Goal: Task Accomplishment & Management: Use online tool/utility

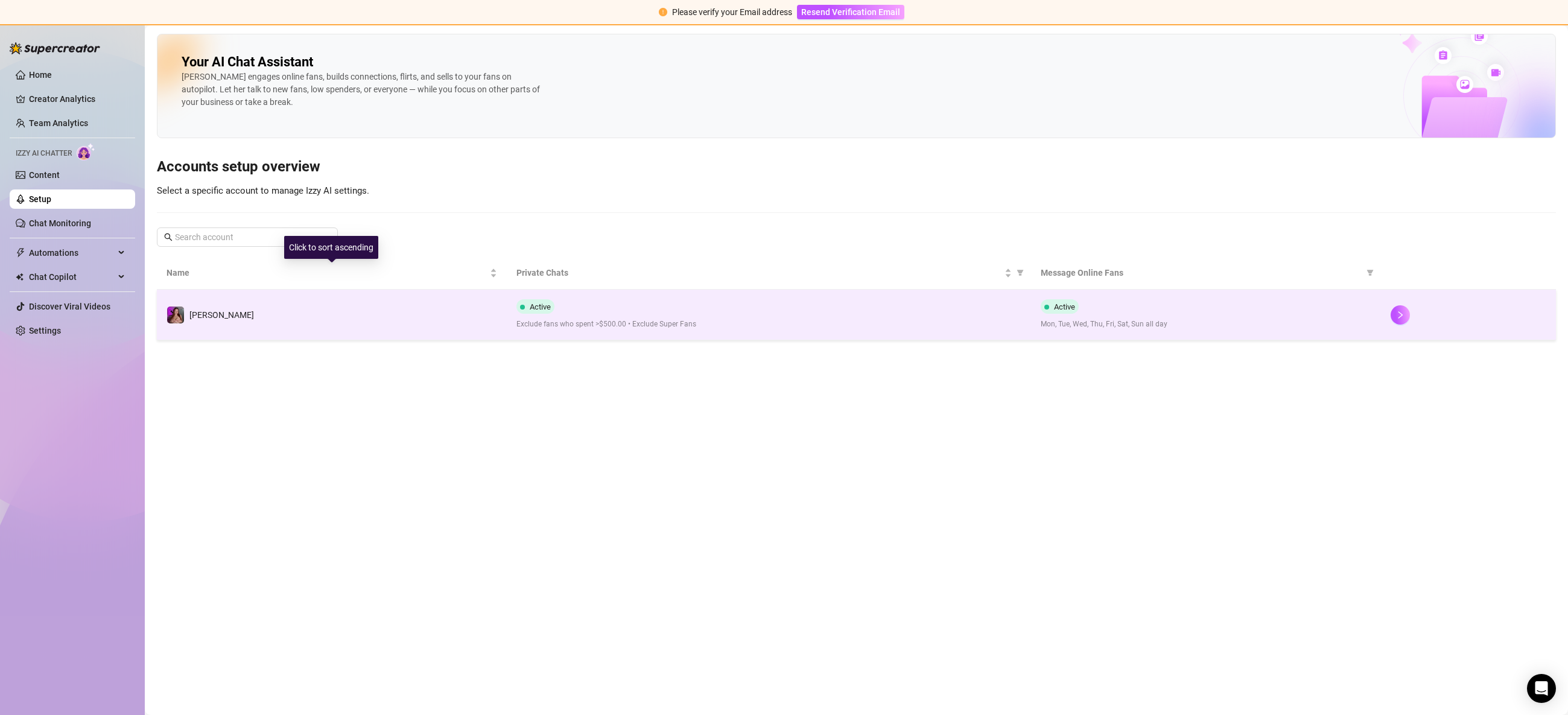
click at [302, 303] on td "[PERSON_NAME]" at bounding box center [332, 314] width 350 height 51
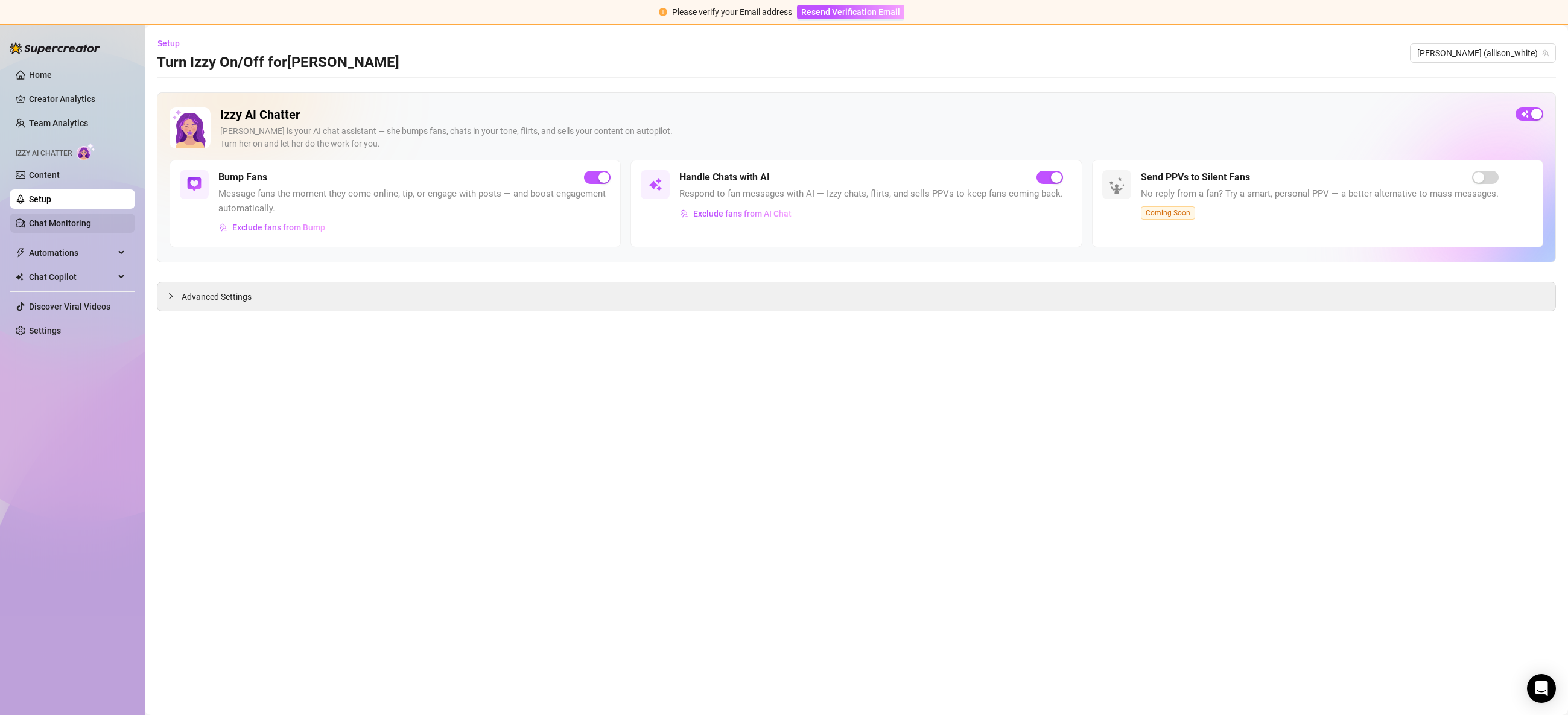
click at [94, 213] on ul "Home Creator Analytics Team Analytics Izzy AI Chatter Content Setup Chat Monito…" at bounding box center [73, 202] width 125 height 285
click at [91, 224] on link "Chat Monitoring" at bounding box center [60, 223] width 62 height 10
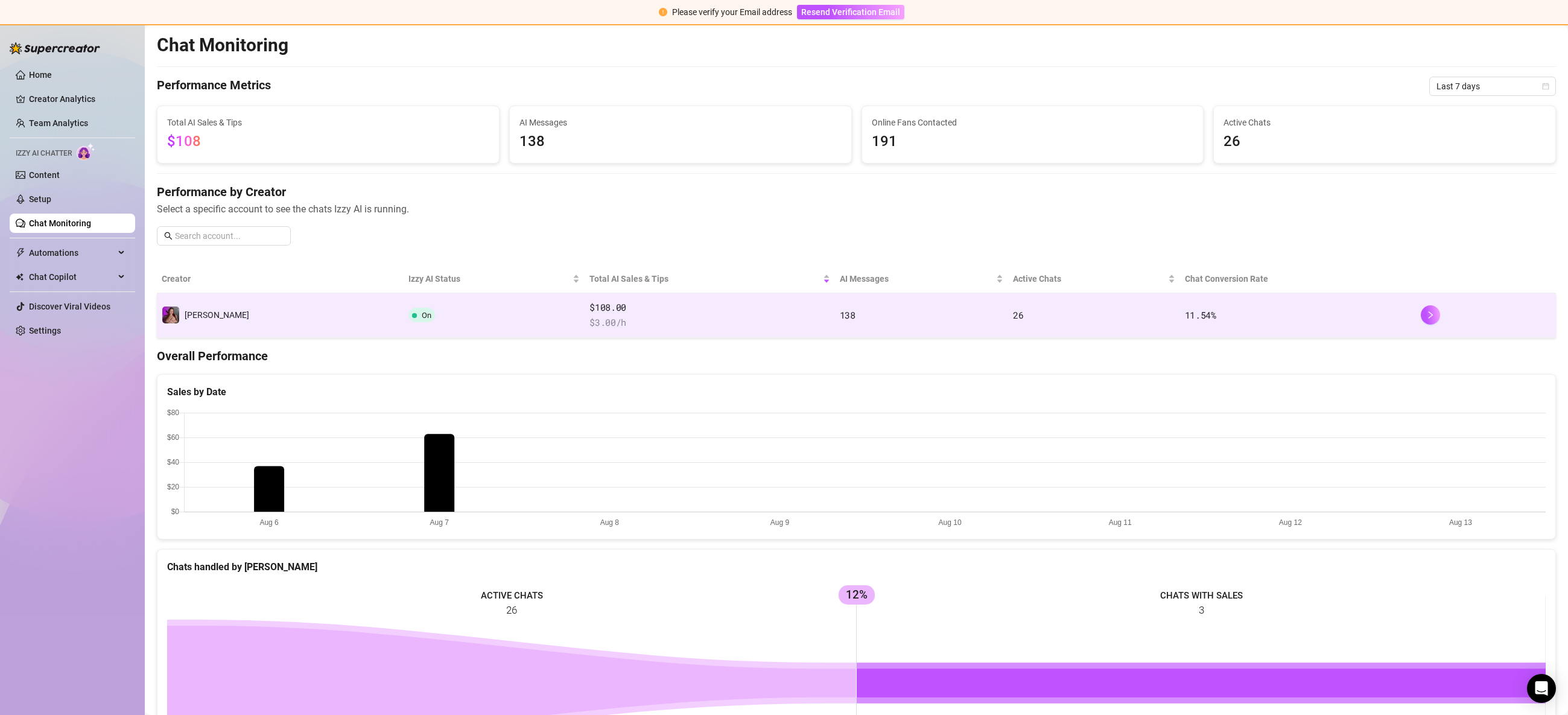
click at [835, 330] on td "138" at bounding box center [921, 315] width 173 height 44
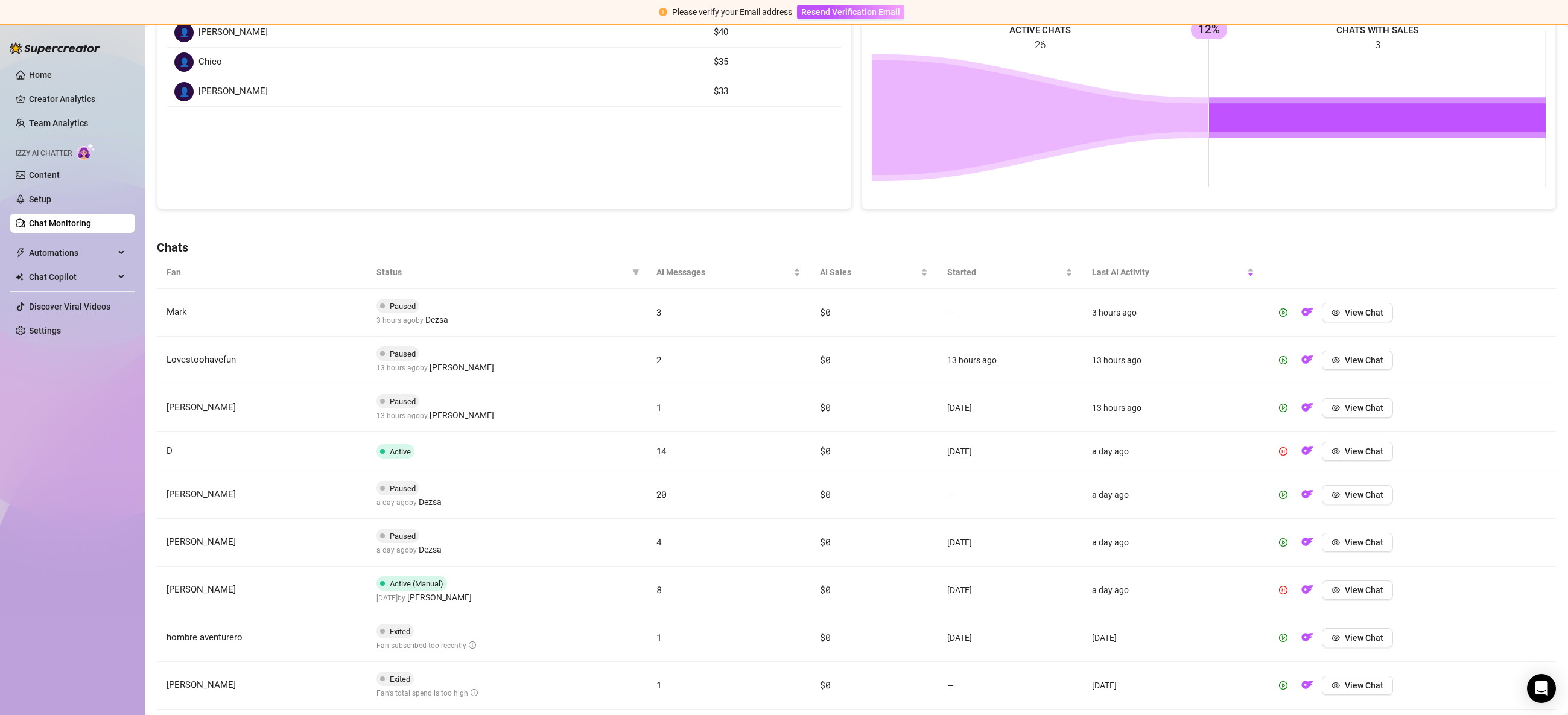
scroll to position [49, 0]
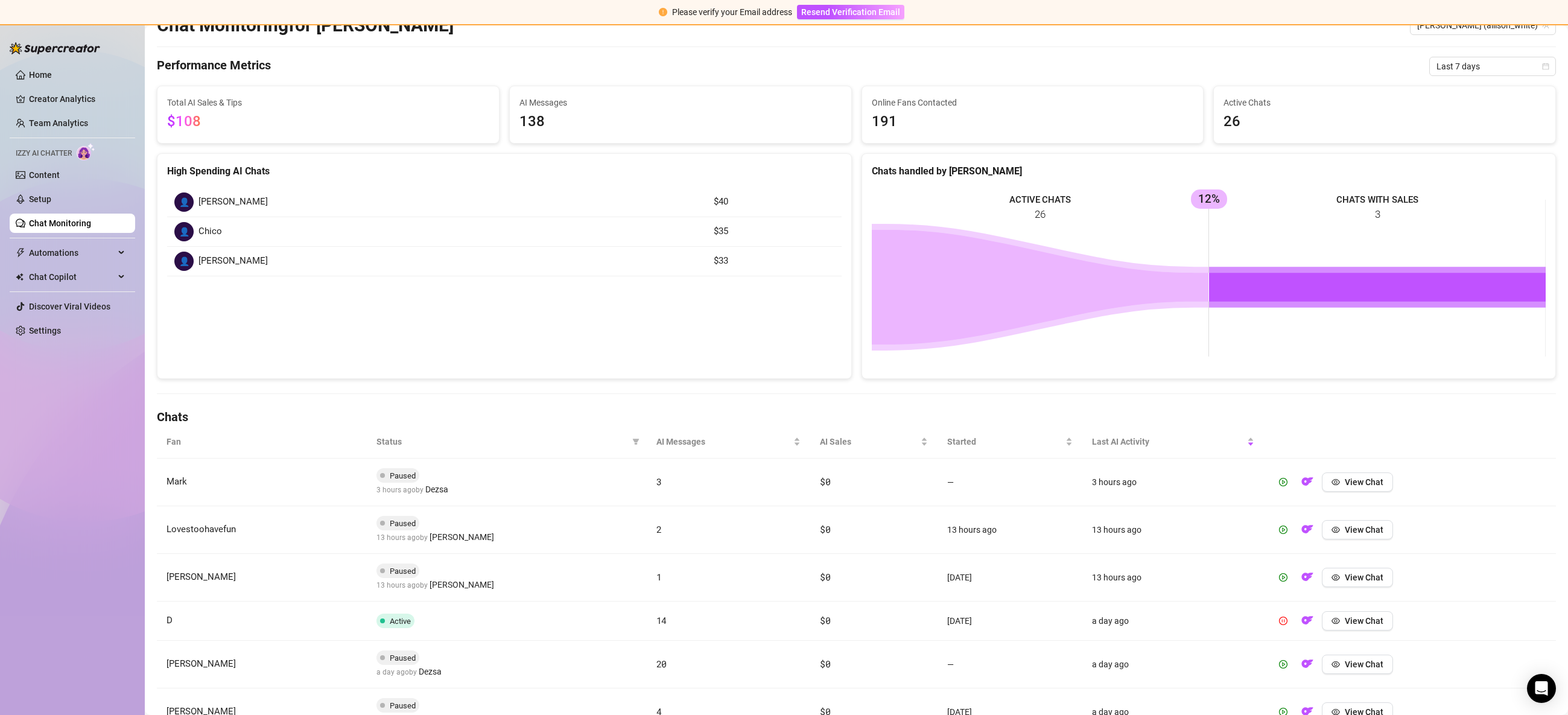
click at [37, 222] on link "Chat Monitoring" at bounding box center [60, 223] width 62 height 10
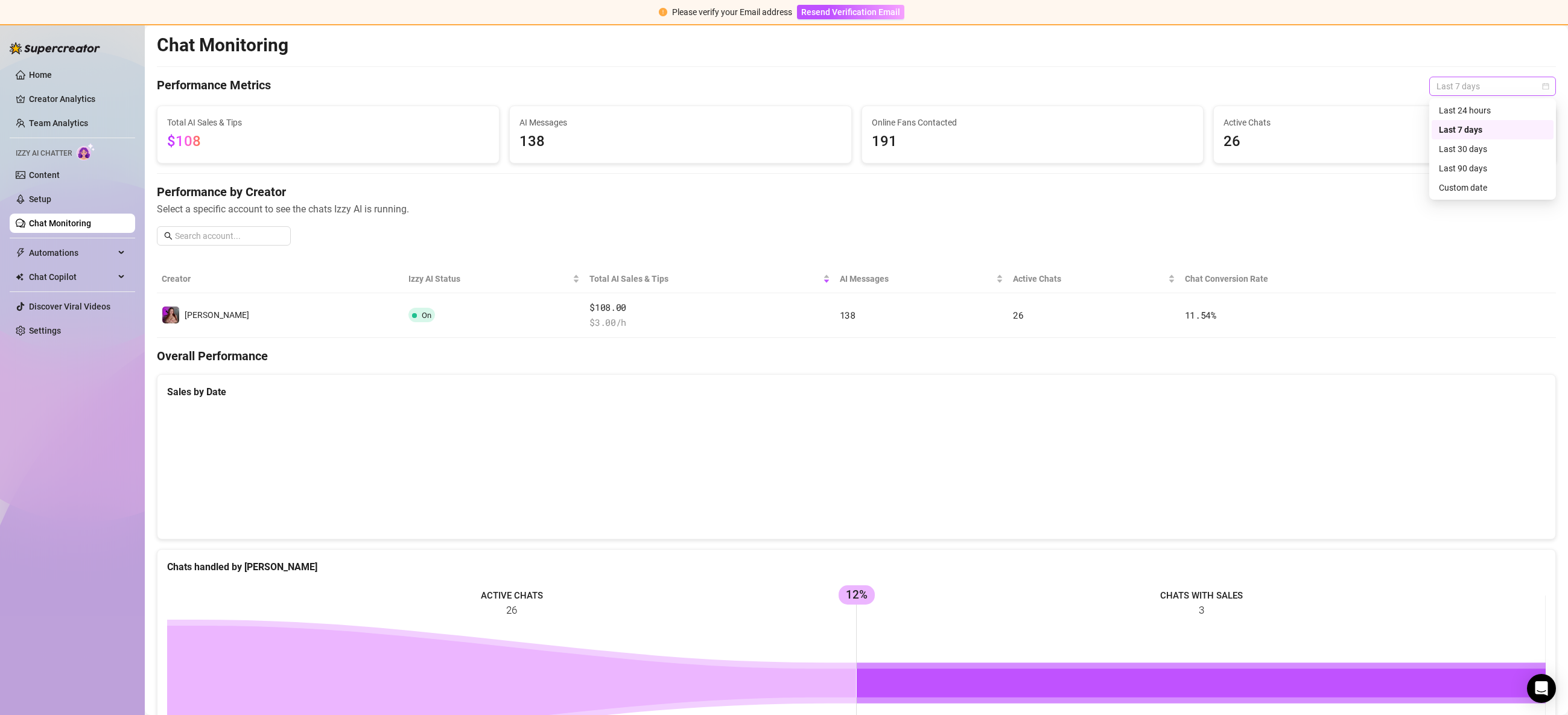
click at [1436, 77] on div "Last 7 days" at bounding box center [1493, 86] width 127 height 19
click at [1457, 110] on div "Last 24 hours" at bounding box center [1492, 110] width 107 height 13
click at [501, 129] on div "Total AI Sales & Tips $0" at bounding box center [328, 134] width 352 height 58
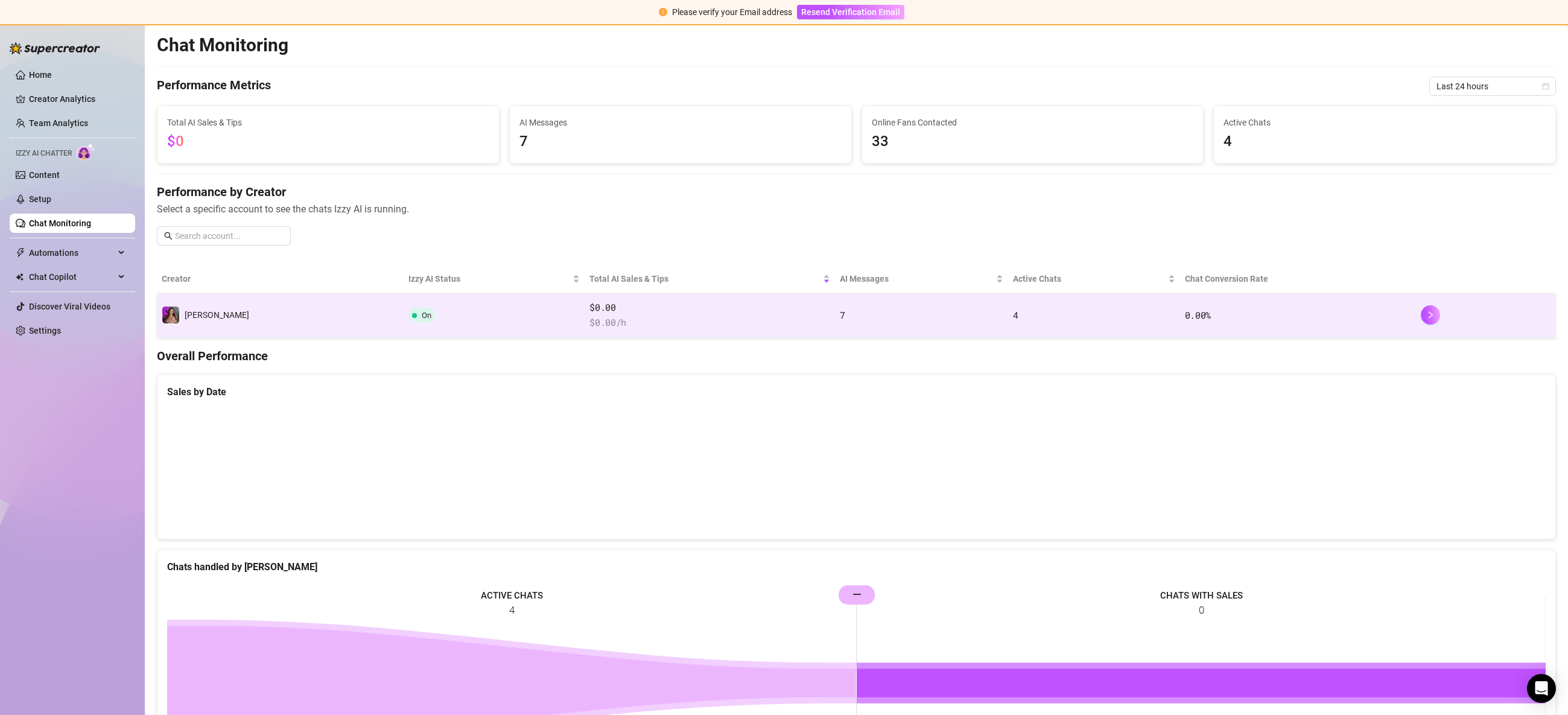
click at [666, 326] on span "$ 0.00 /h" at bounding box center [709, 322] width 240 height 14
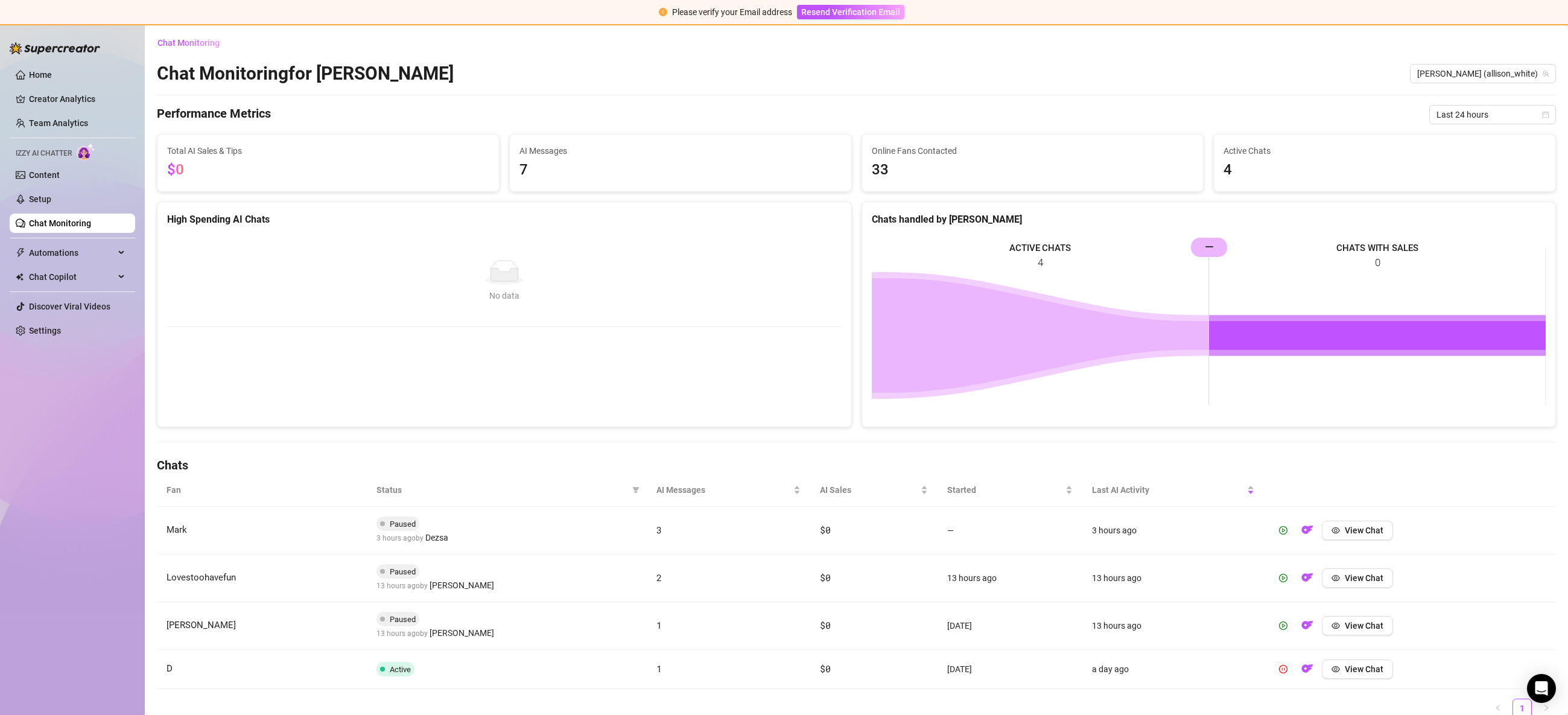
scroll to position [49, 0]
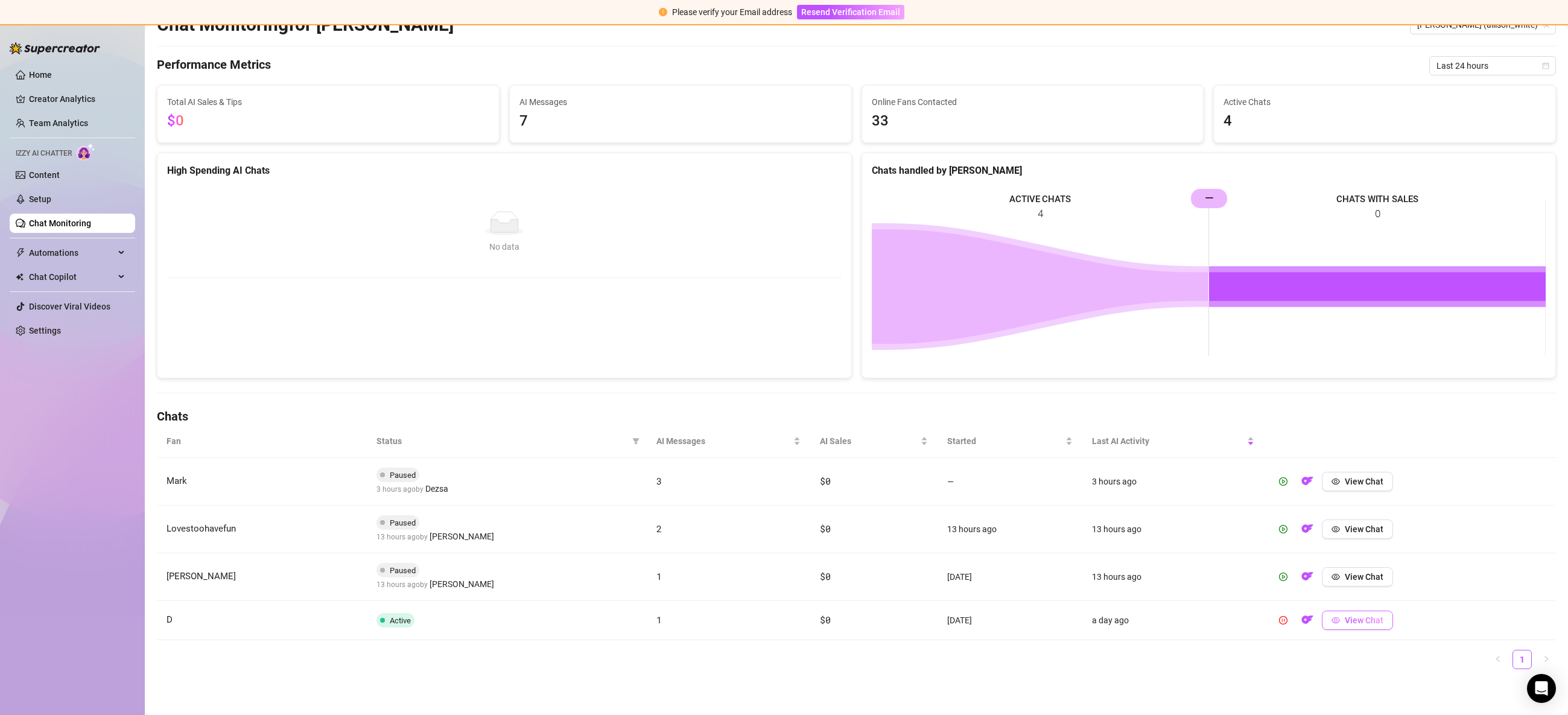
click at [1369, 622] on span "View Chat" at bounding box center [1364, 621] width 38 height 10
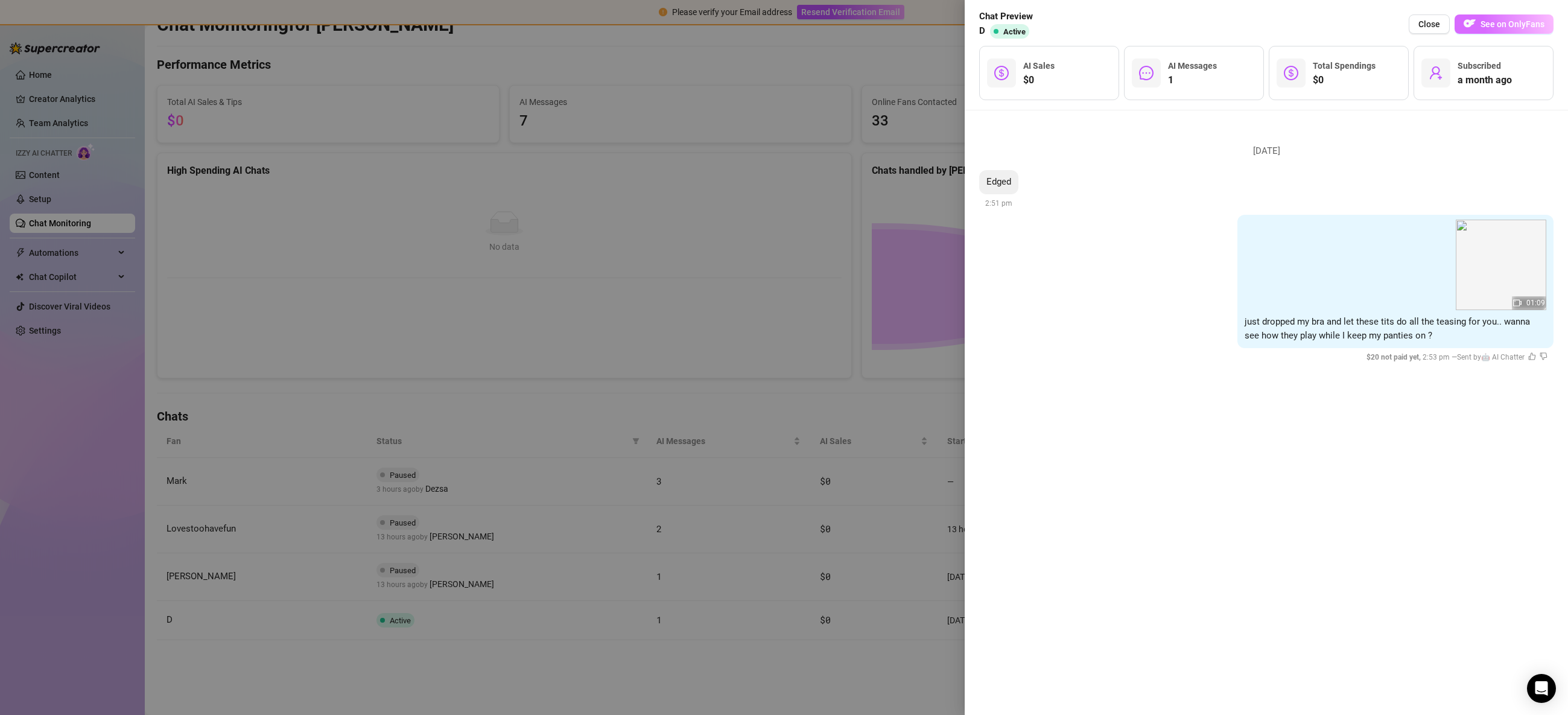
click at [1506, 22] on span "See on OnlyFans" at bounding box center [1512, 24] width 64 height 10
click at [707, 299] on div at bounding box center [784, 357] width 1568 height 715
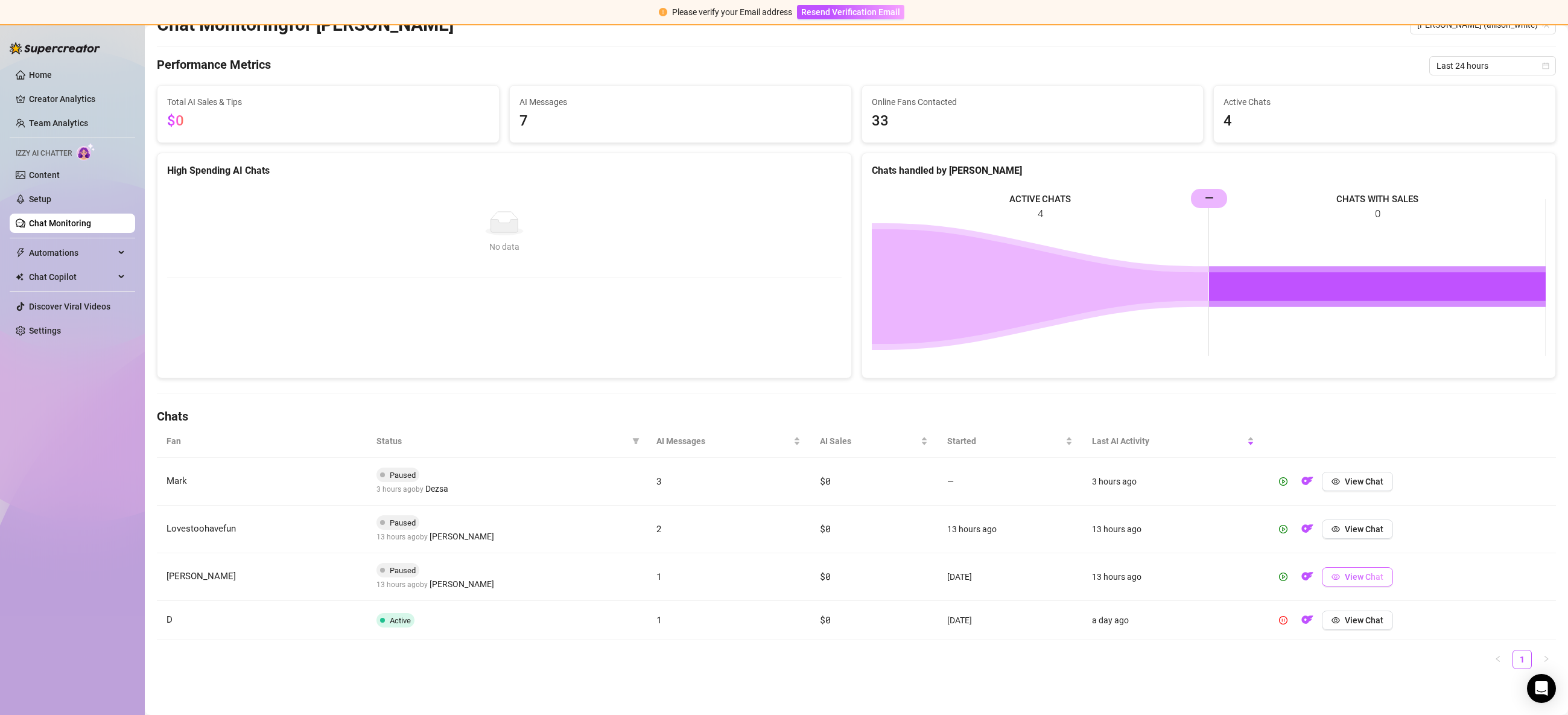
click at [1352, 572] on span "View Chat" at bounding box center [1364, 577] width 38 height 10
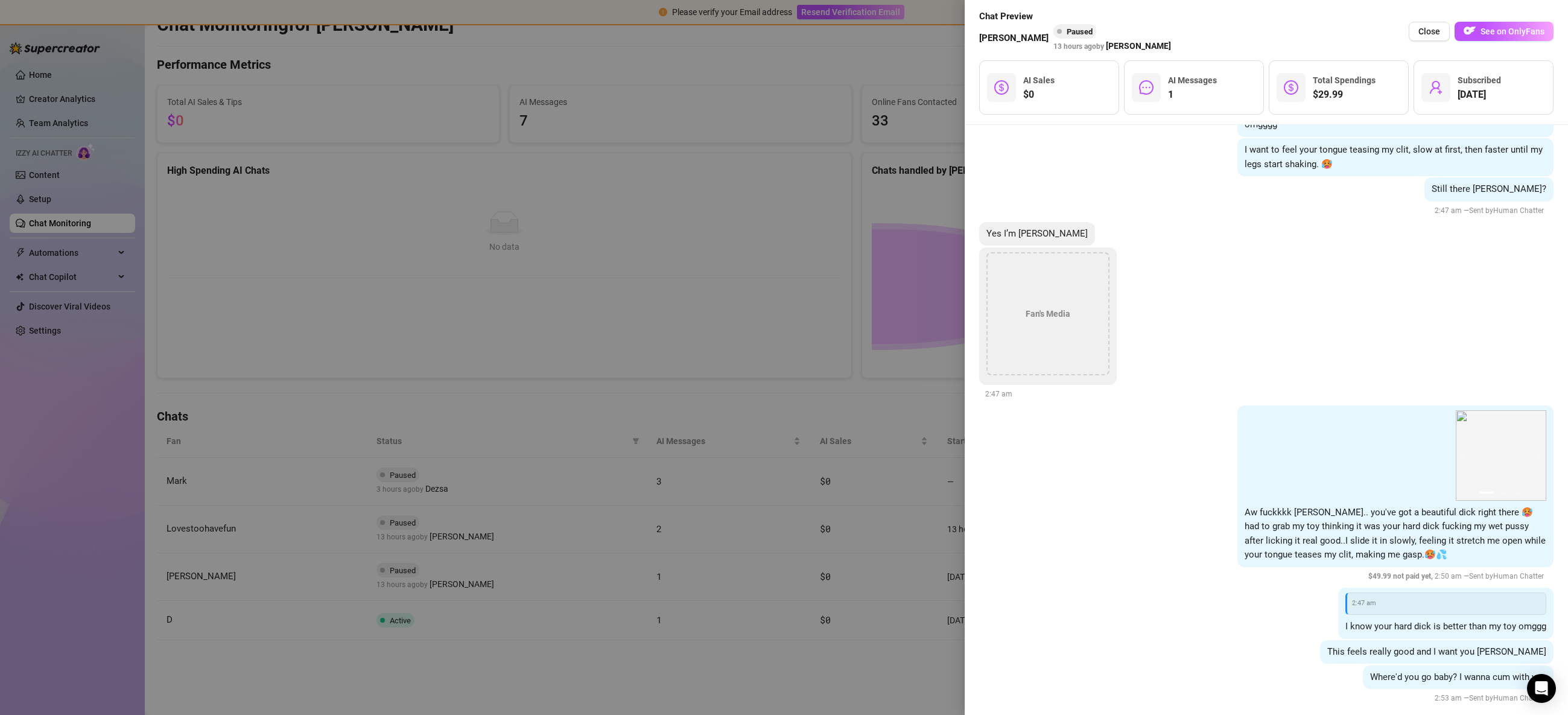
scroll to position [1141, 0]
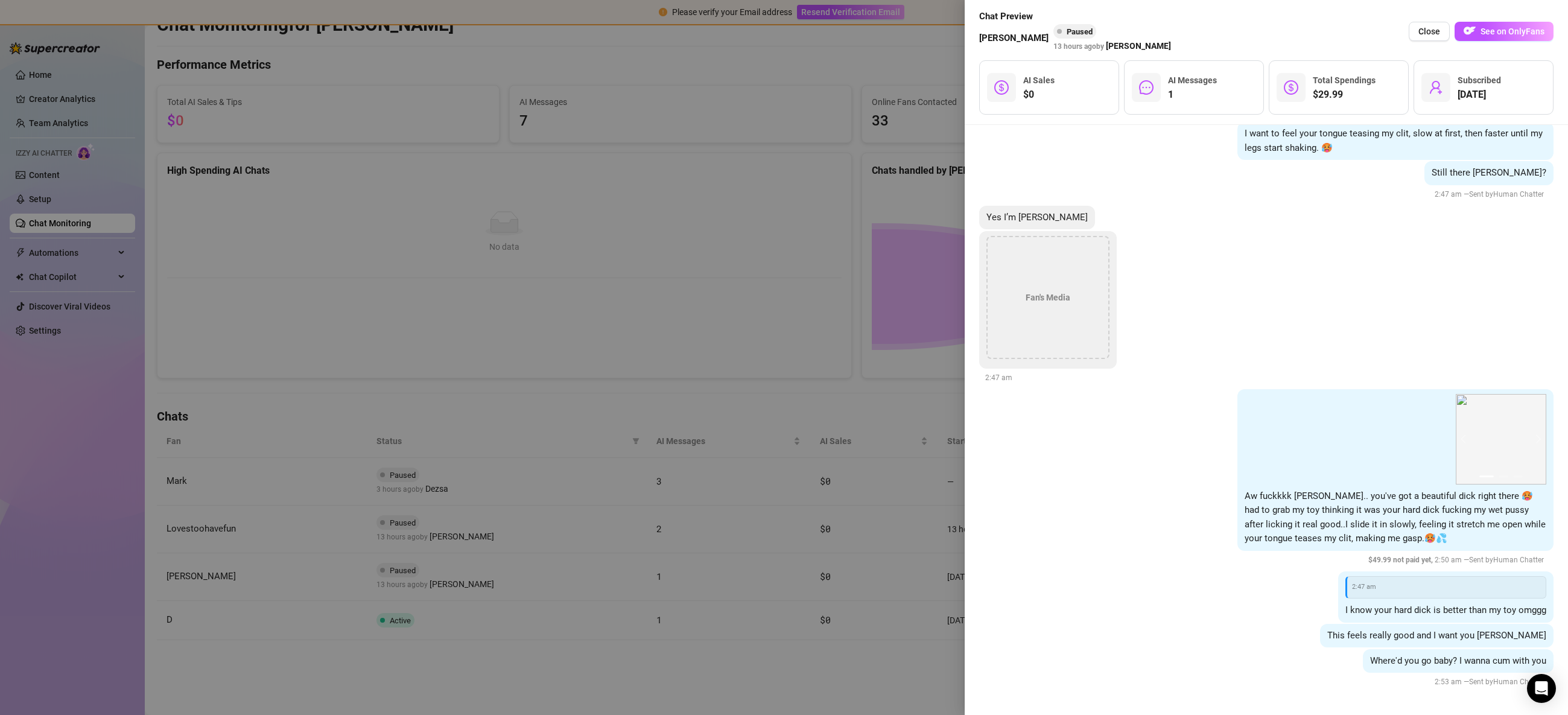
click at [858, 503] on div at bounding box center [784, 357] width 1568 height 715
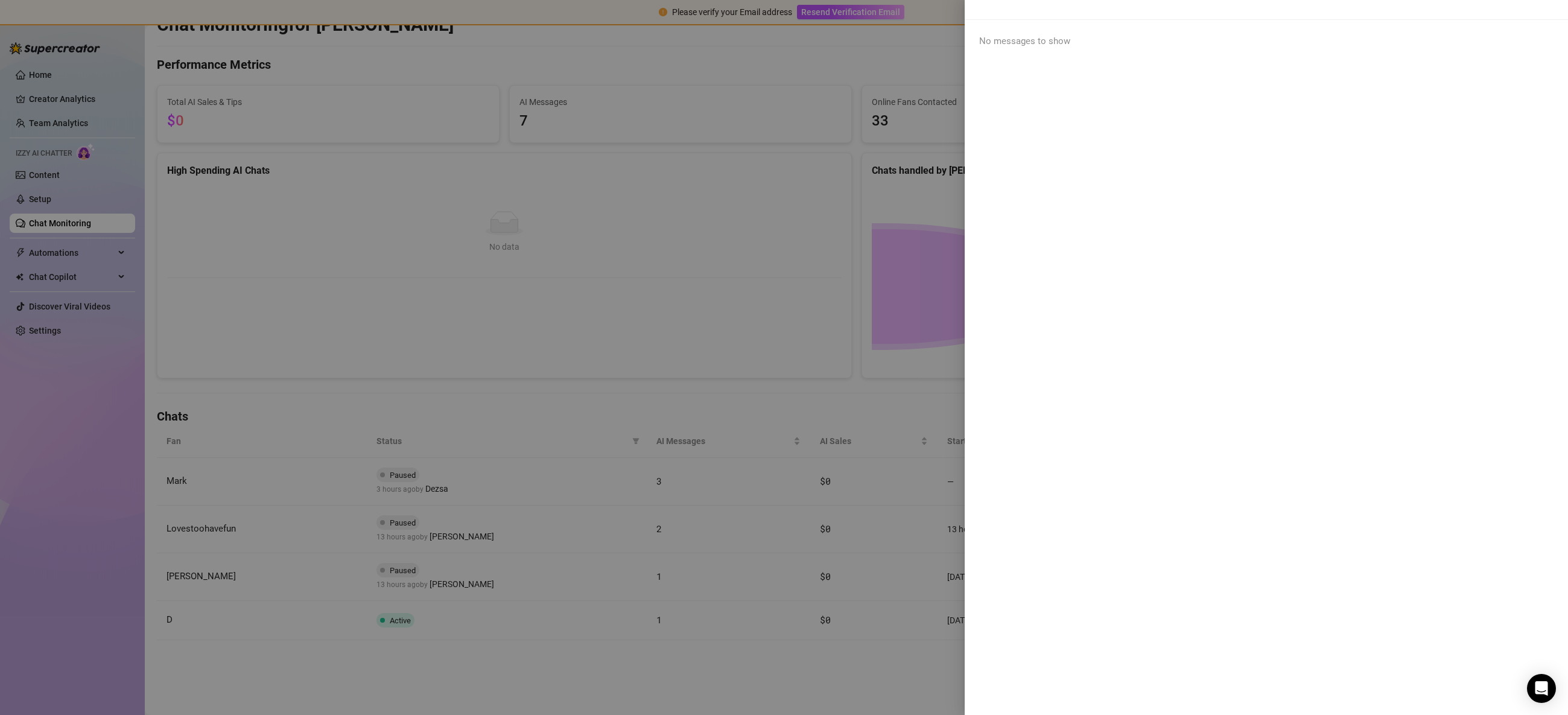
scroll to position [0, 0]
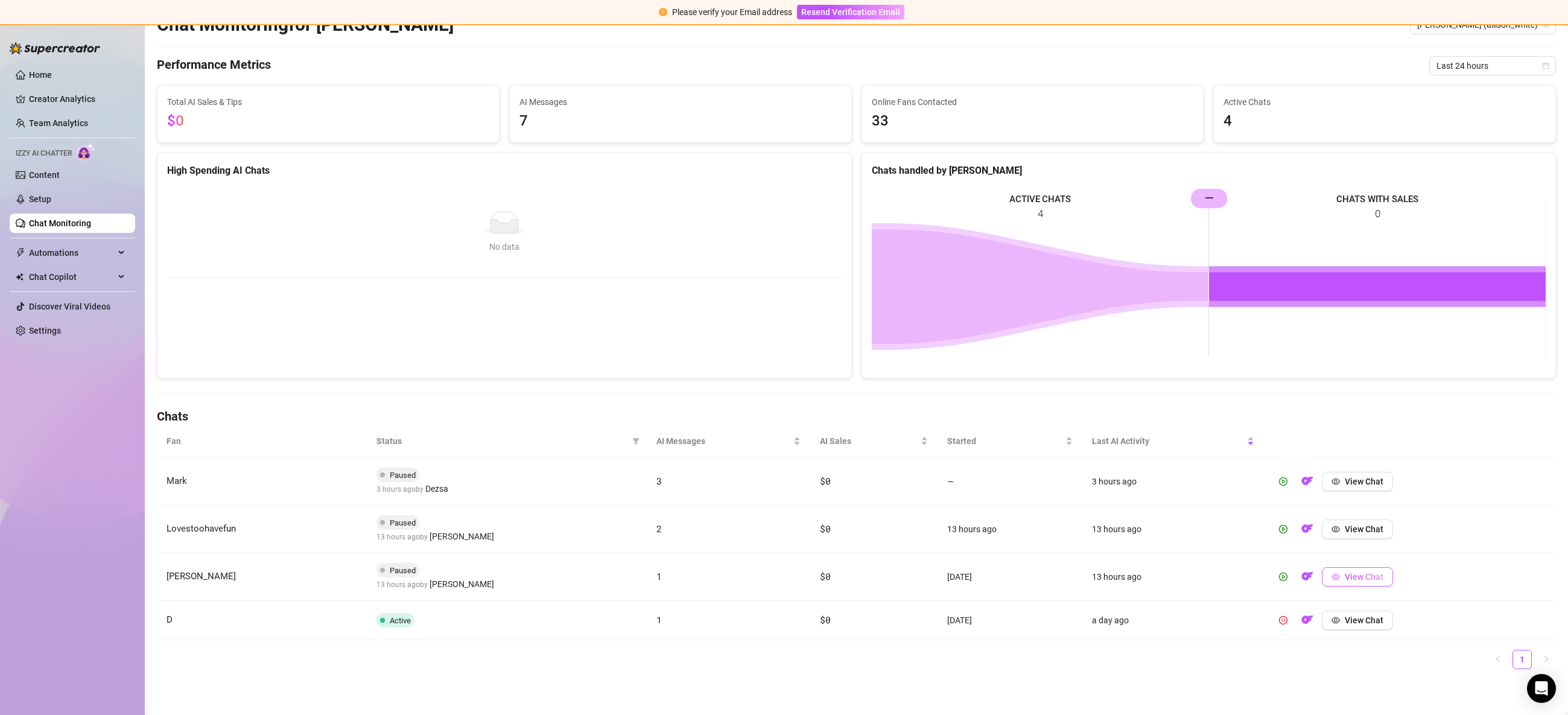
click at [1342, 567] on button "View Chat" at bounding box center [1357, 576] width 71 height 19
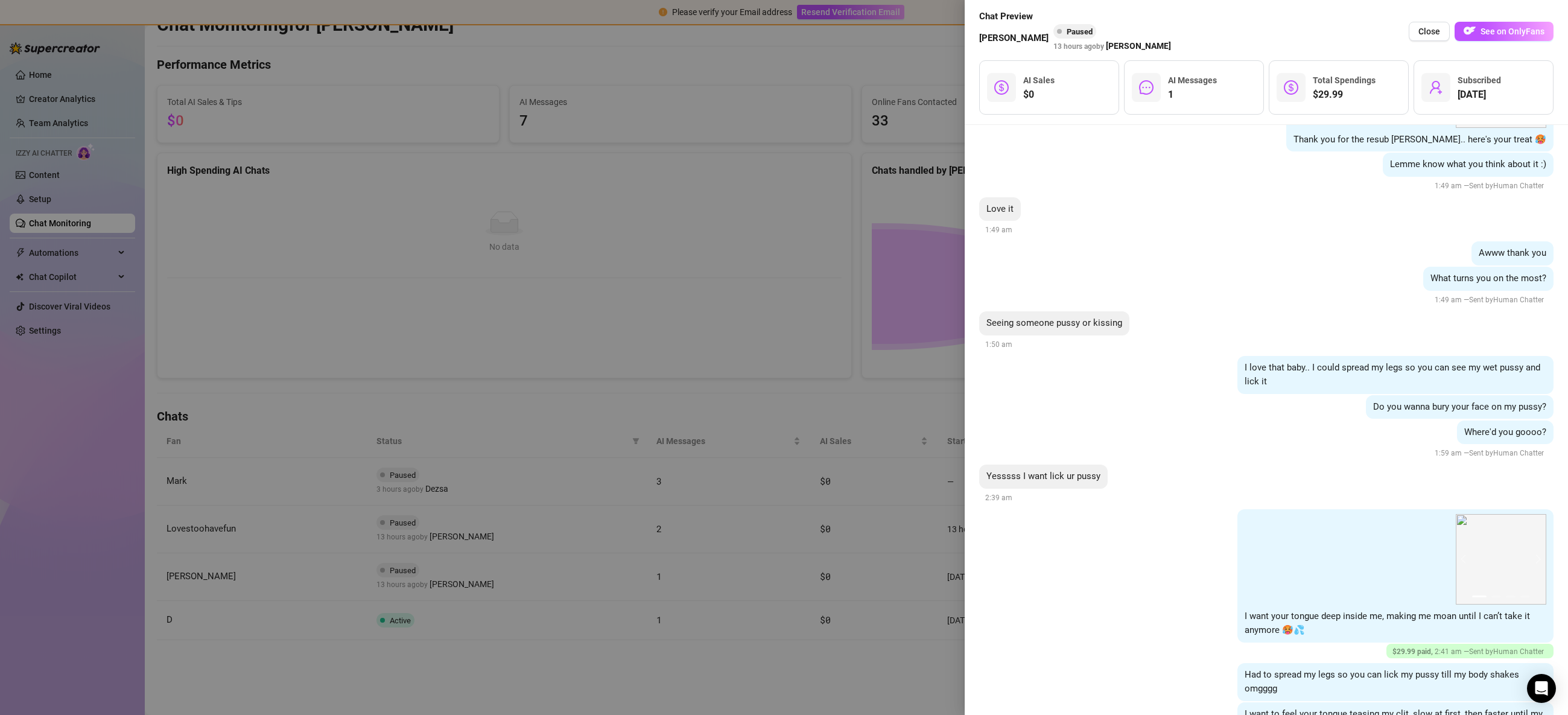
scroll to position [569, 0]
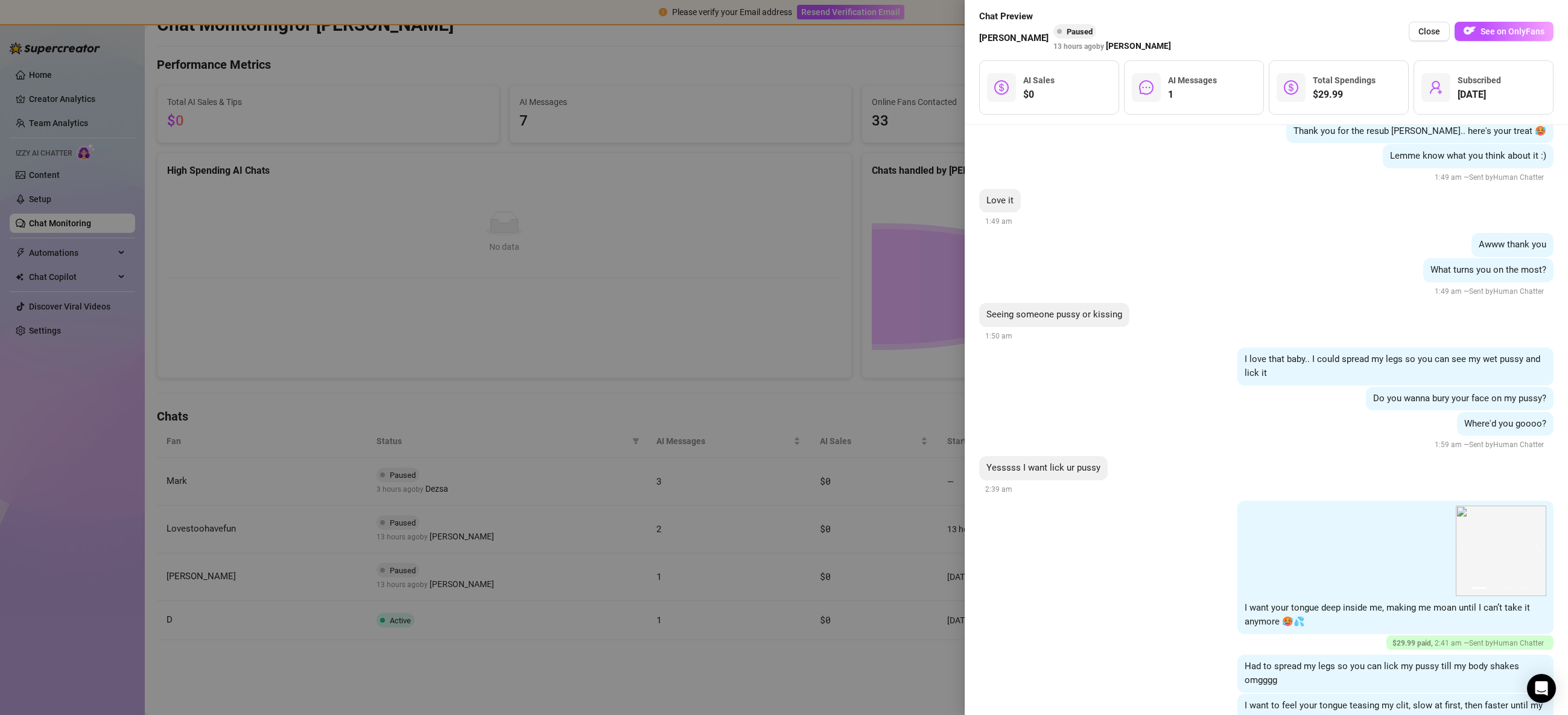
click at [850, 509] on div at bounding box center [784, 357] width 1568 height 715
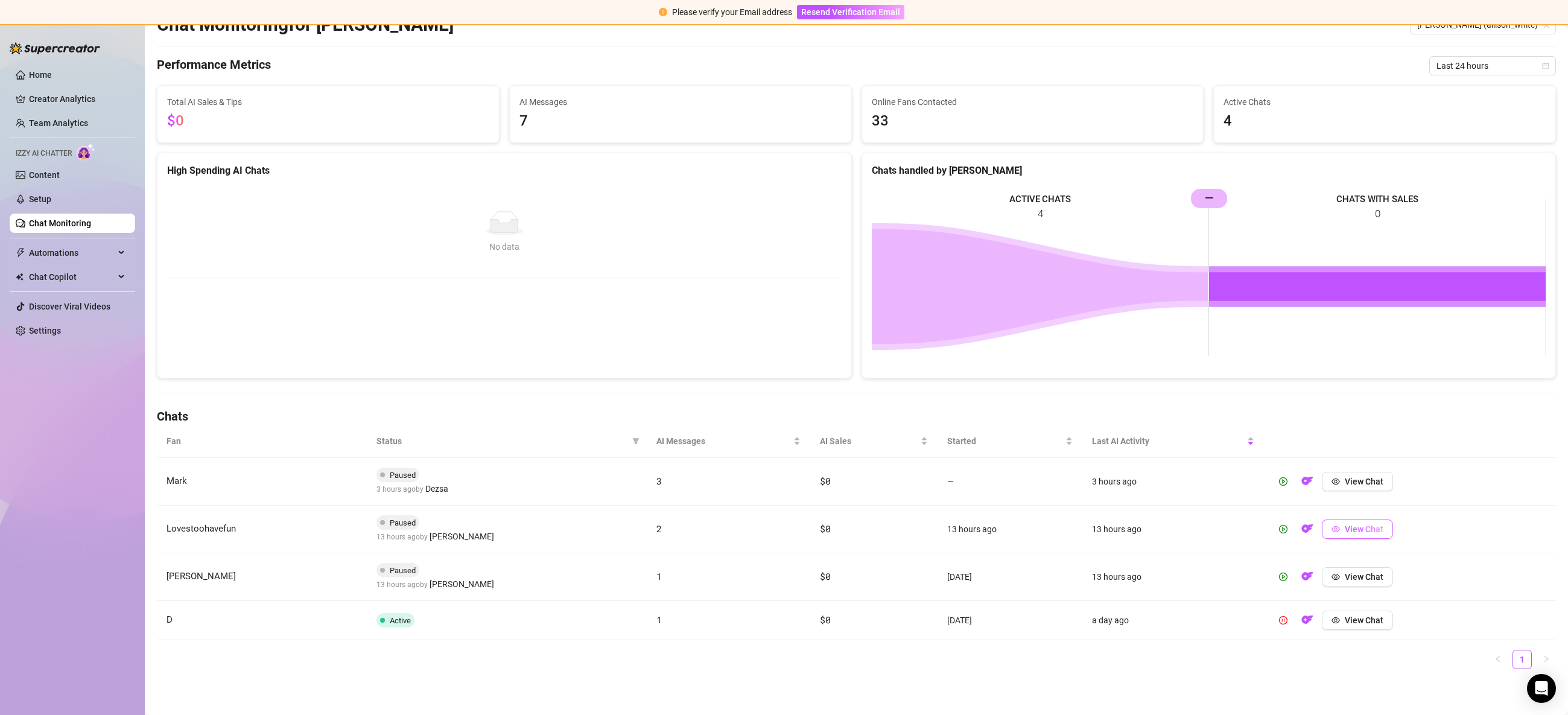
click at [1349, 529] on span "View Chat" at bounding box center [1364, 529] width 38 height 10
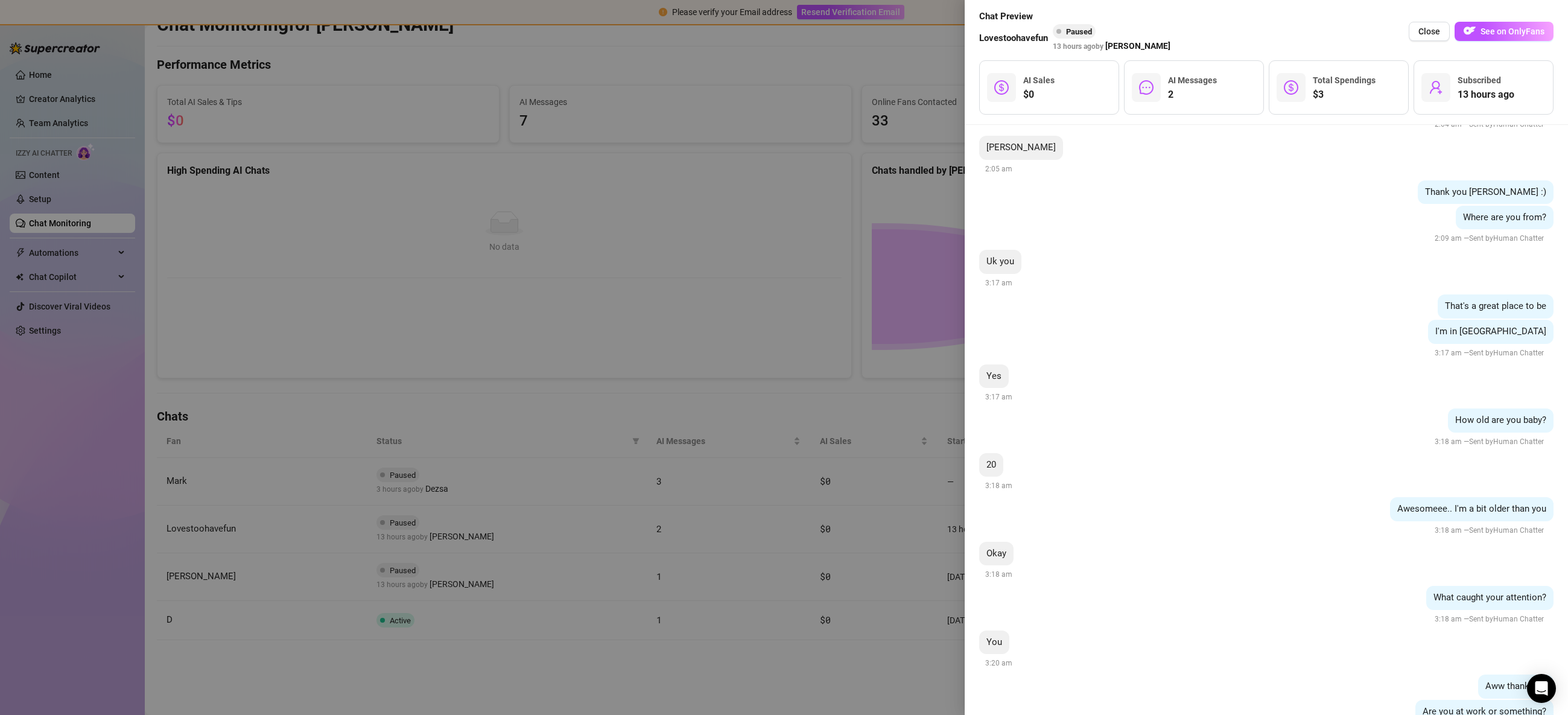
scroll to position [259, 0]
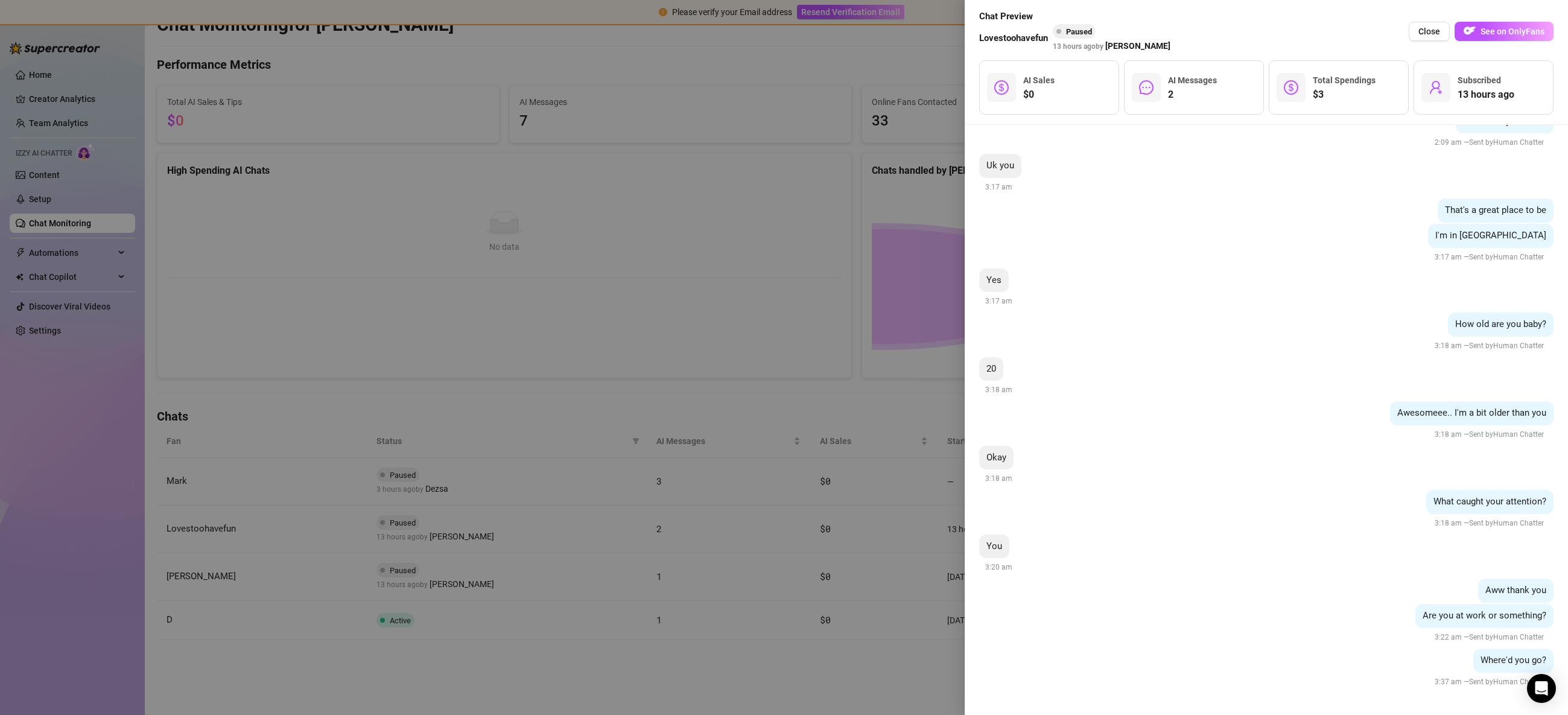
click at [931, 525] on div at bounding box center [784, 357] width 1568 height 715
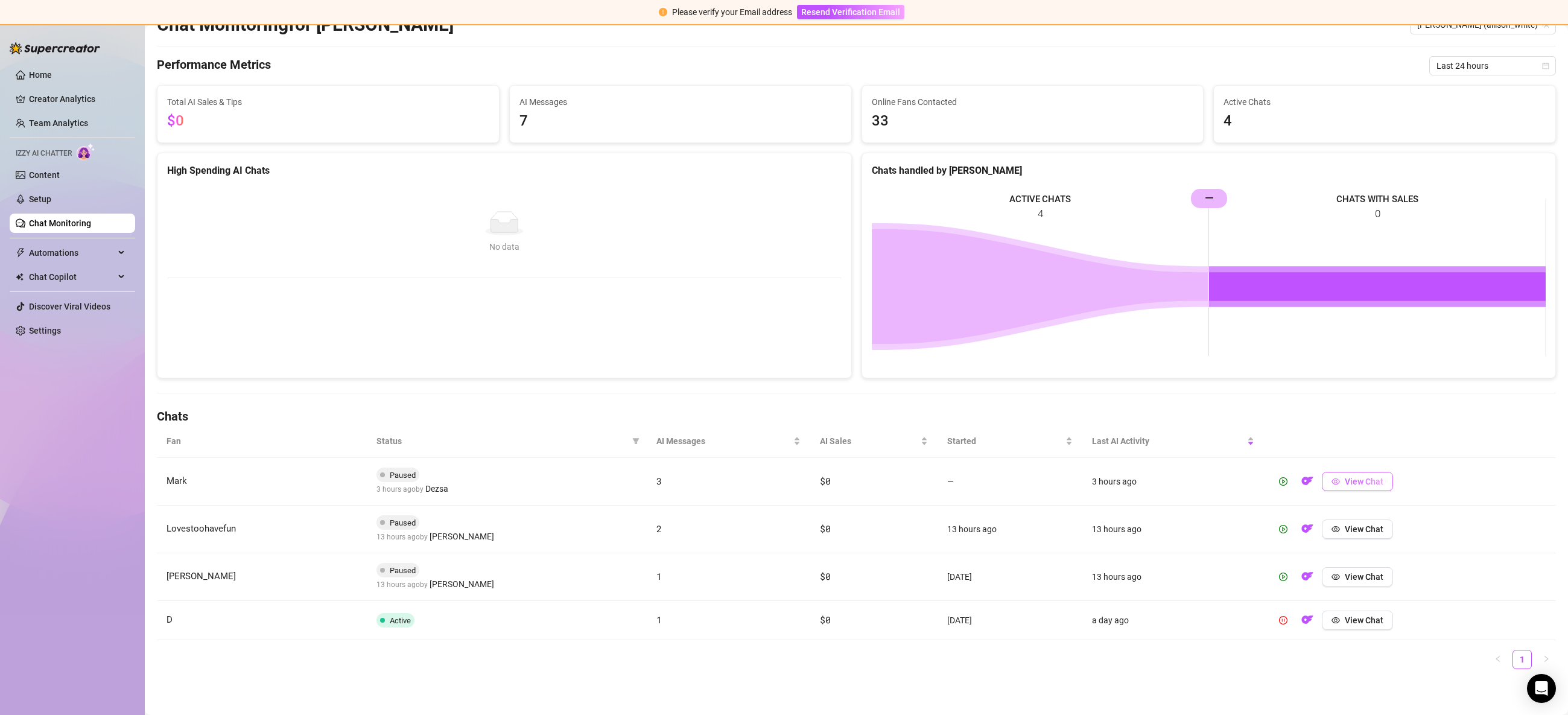
click at [1380, 484] on span "View Chat" at bounding box center [1364, 482] width 38 height 10
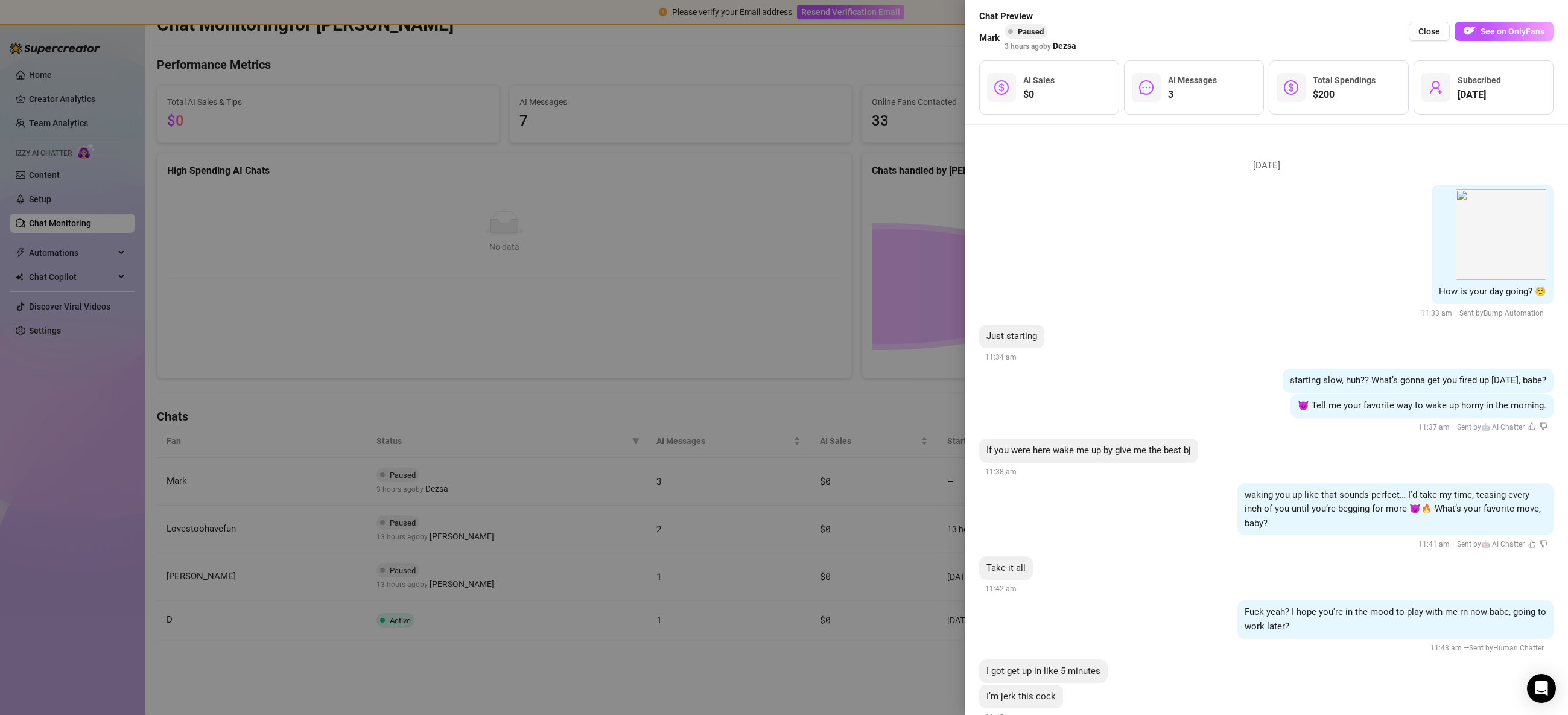
click at [658, 227] on div at bounding box center [784, 357] width 1568 height 715
